Goal: Navigation & Orientation: Find specific page/section

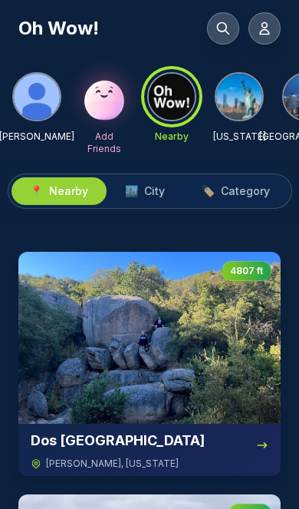
click at [150, 352] on img at bounding box center [149, 338] width 263 height 172
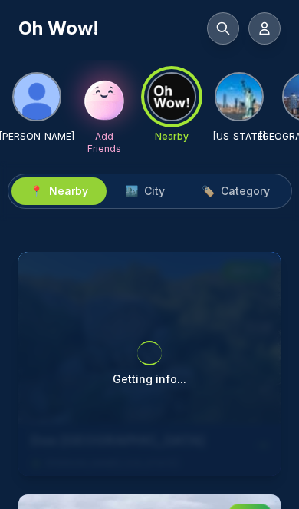
click at [161, 190] on span "City" at bounding box center [154, 191] width 21 height 15
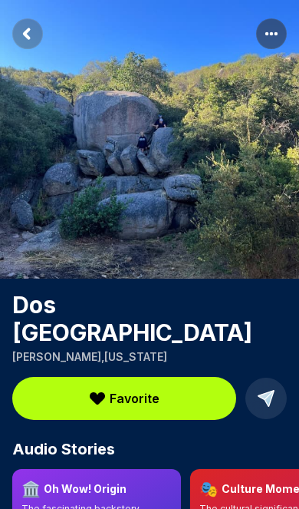
click at [136, 389] on span "Favorite" at bounding box center [135, 398] width 50 height 18
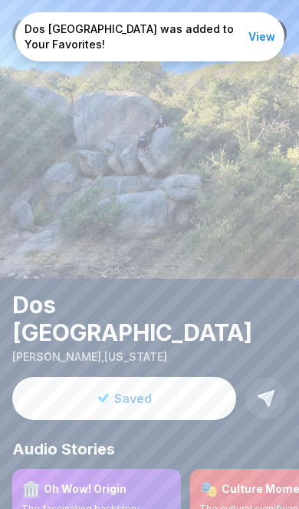
click at [270, 40] on button "View" at bounding box center [262, 36] width 27 height 15
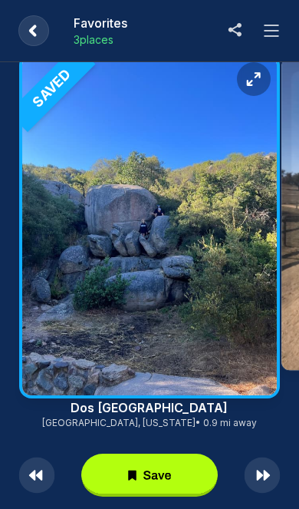
click at [276, 35] on icon at bounding box center [272, 31] width 18 height 18
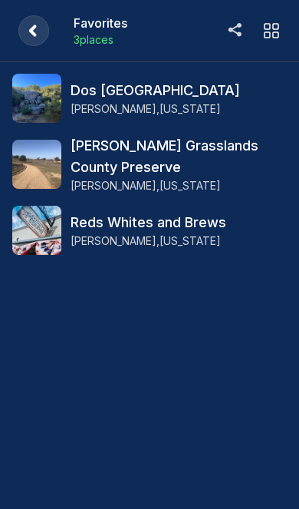
click at [35, 38] on rect at bounding box center [33, 30] width 31 height 31
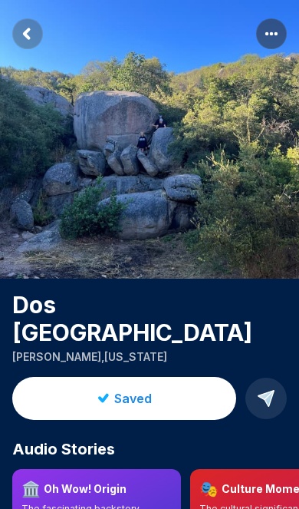
click at [29, 33] on rect "Return to previous page" at bounding box center [27, 33] width 31 height 31
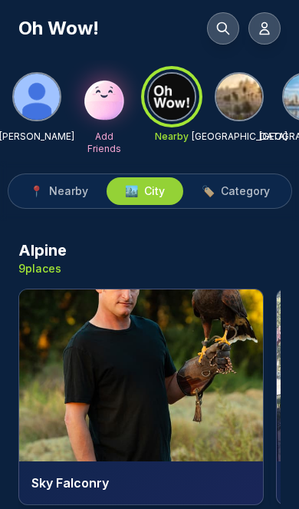
click at [249, 105] on img at bounding box center [240, 97] width 46 height 46
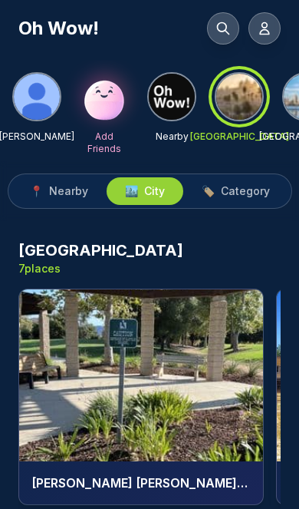
click at [179, 369] on img at bounding box center [141, 375] width 244 height 172
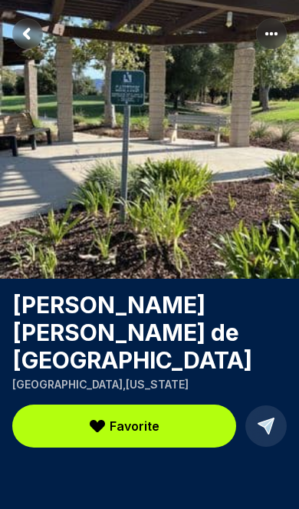
click at [27, 33] on icon "Return to previous page" at bounding box center [27, 33] width 5 height 8
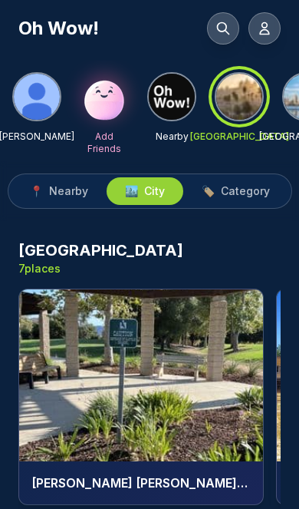
click at [178, 93] on img at bounding box center [172, 97] width 46 height 46
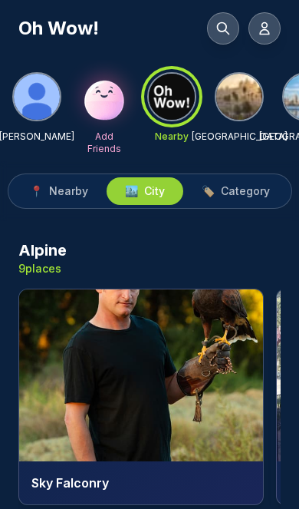
click at [64, 194] on span "Nearby" at bounding box center [68, 191] width 39 height 15
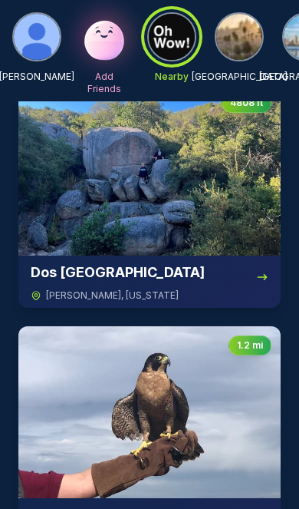
scroll to position [227, 0]
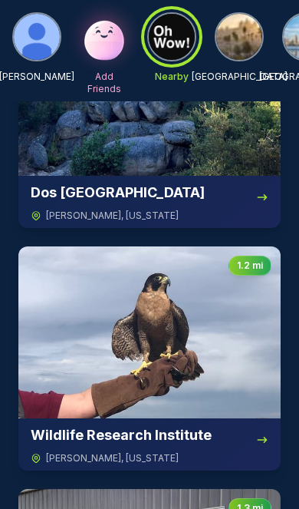
click at [177, 352] on img at bounding box center [149, 332] width 263 height 172
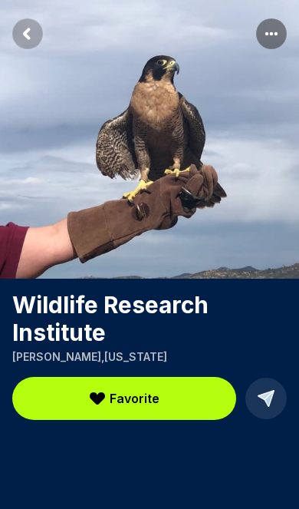
click at [144, 394] on span "Favorite" at bounding box center [135, 398] width 50 height 18
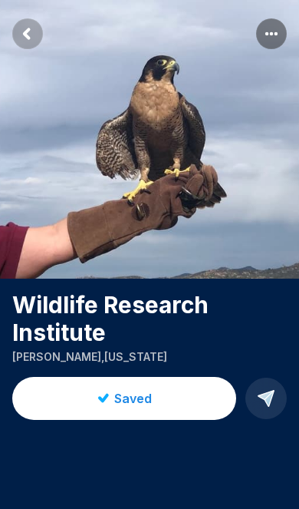
click at [143, 394] on span "Saved" at bounding box center [133, 398] width 38 height 18
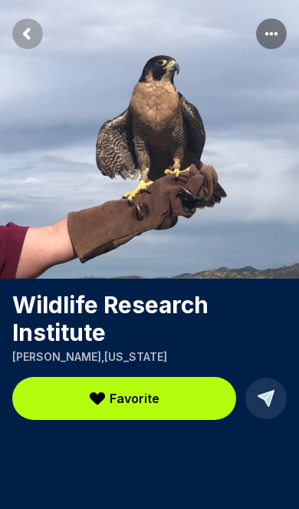
click at [137, 402] on span "Favorite" at bounding box center [135, 398] width 50 height 18
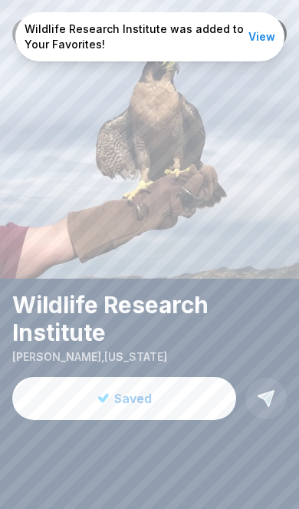
click at [263, 35] on button "View" at bounding box center [262, 36] width 27 height 15
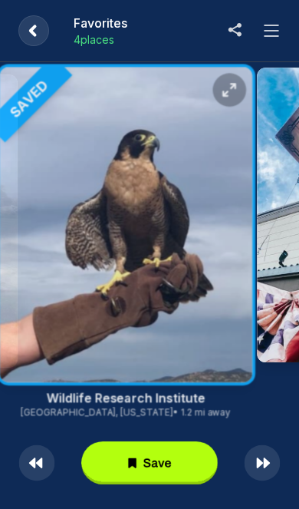
scroll to position [25, 0]
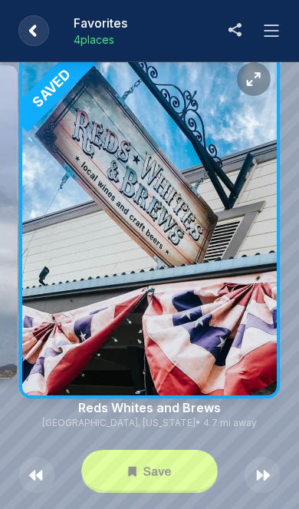
click at [266, 478] on icon at bounding box center [267, 475] width 7 height 11
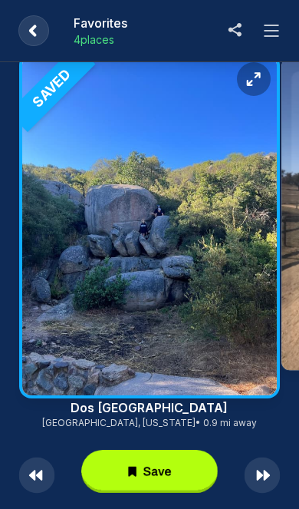
click at [156, 463] on rect at bounding box center [149, 471] width 137 height 43
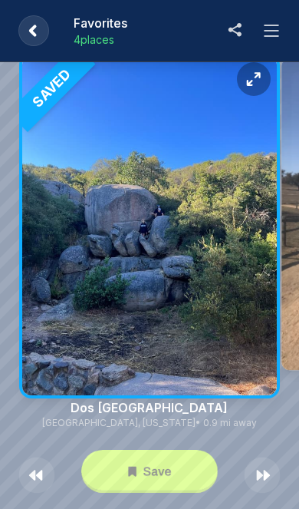
click at [35, 45] on rect at bounding box center [33, 30] width 31 height 31
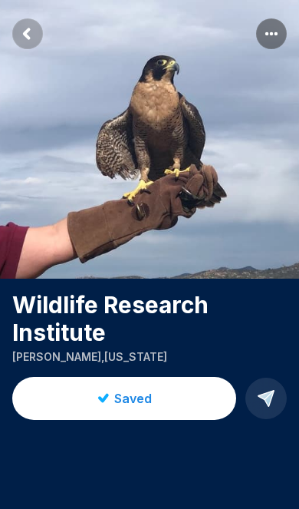
click at [25, 25] on rect "Return to previous page" at bounding box center [27, 33] width 31 height 31
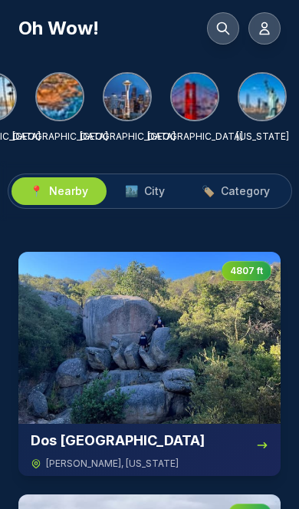
click at [262, 35] on icon at bounding box center [264, 29] width 9 height 12
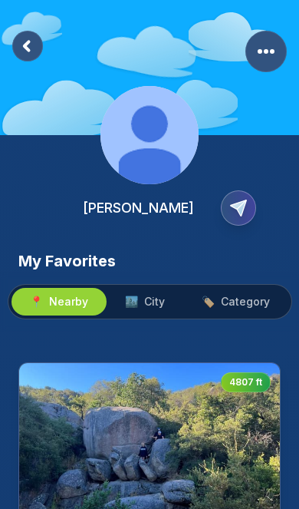
click at [28, 52] on rect at bounding box center [27, 46] width 31 height 31
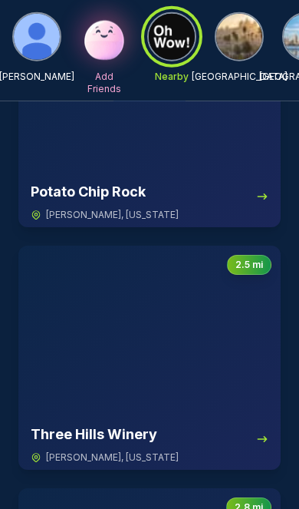
scroll to position [1199, 0]
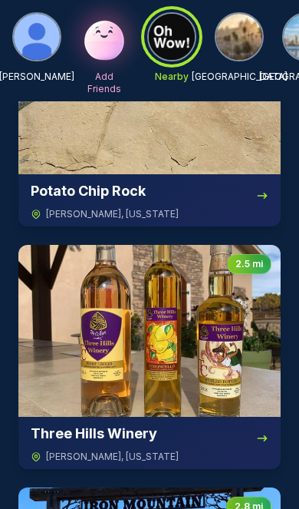
click at [173, 360] on img at bounding box center [149, 331] width 263 height 172
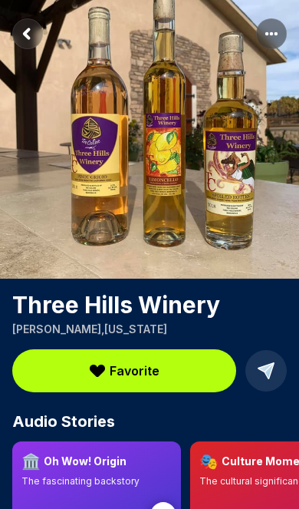
click at [132, 373] on span "Favorite" at bounding box center [135, 371] width 50 height 18
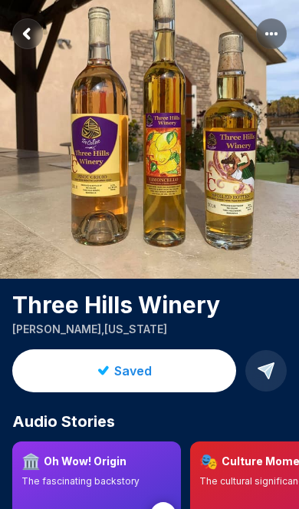
click at [27, 35] on icon "Return to previous page" at bounding box center [27, 33] width 5 height 8
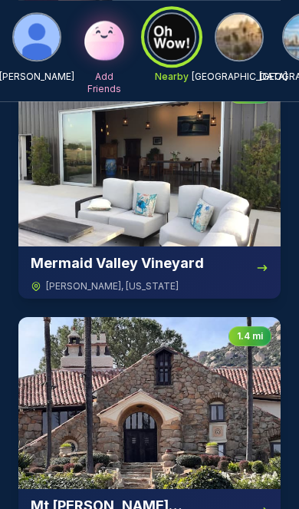
scroll to position [641, 0]
click at [194, 193] on img at bounding box center [149, 160] width 263 height 172
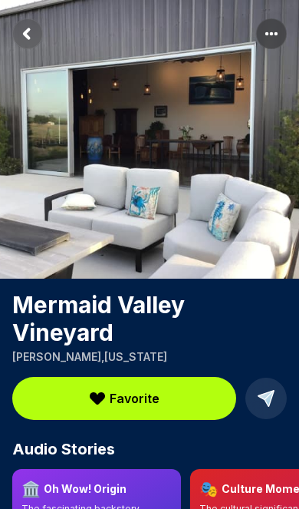
click at [143, 393] on span "Favorite" at bounding box center [135, 398] width 50 height 18
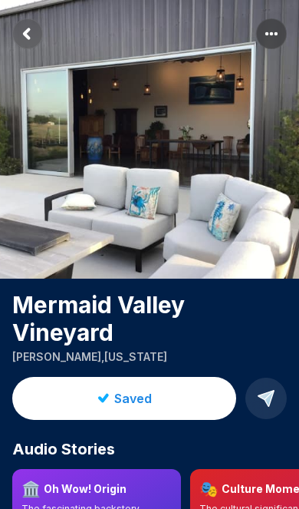
click at [22, 41] on rect "Return to previous page" at bounding box center [27, 33] width 31 height 31
click at [29, 36] on rect "Return to previous page" at bounding box center [27, 33] width 31 height 31
click at [271, 32] on rect "More options" at bounding box center [271, 33] width 31 height 31
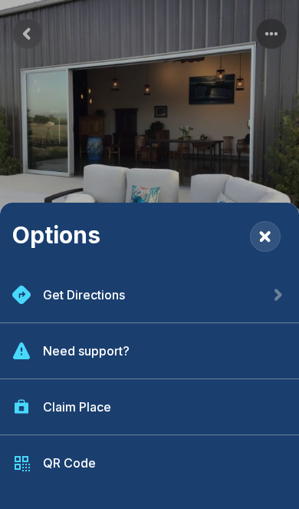
click at [217, 155] on div "Options Get Directions Need support? Claim Place QR Code" at bounding box center [149, 254] width 299 height 509
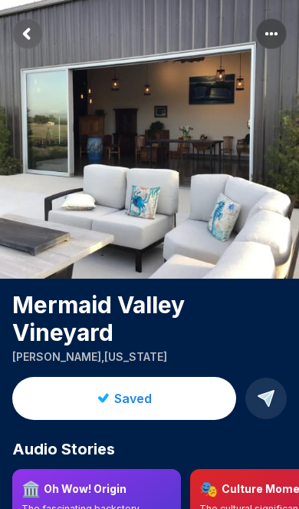
click at [25, 38] on rect "Return to previous page" at bounding box center [27, 33] width 31 height 31
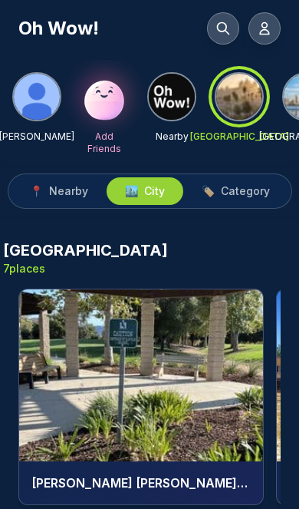
click at [268, 35] on icon at bounding box center [264, 29] width 9 height 12
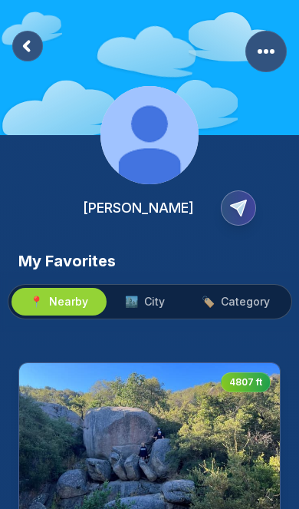
click at [253, 55] on rect "More Options" at bounding box center [266, 51] width 41 height 41
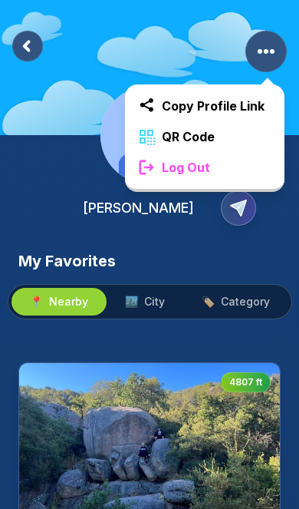
click at [230, 174] on div "Log Out" at bounding box center [205, 167] width 160 height 31
